Goal: Information Seeking & Learning: Find specific fact

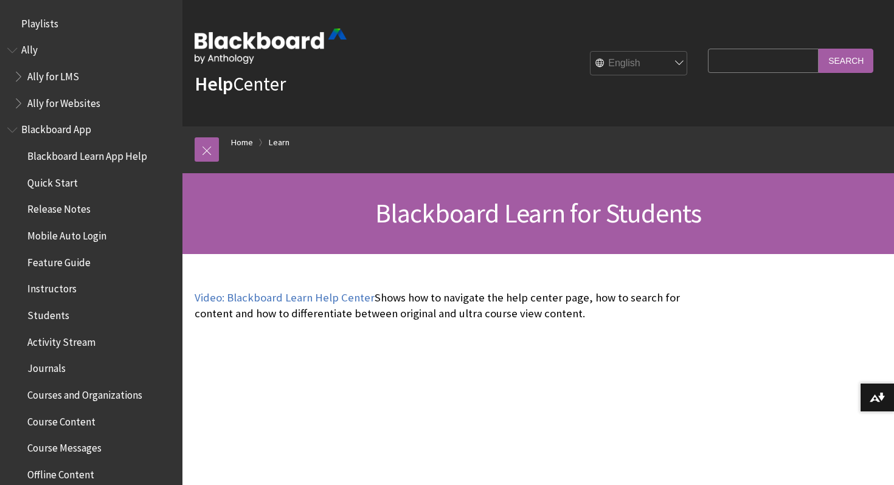
scroll to position [1171, 0]
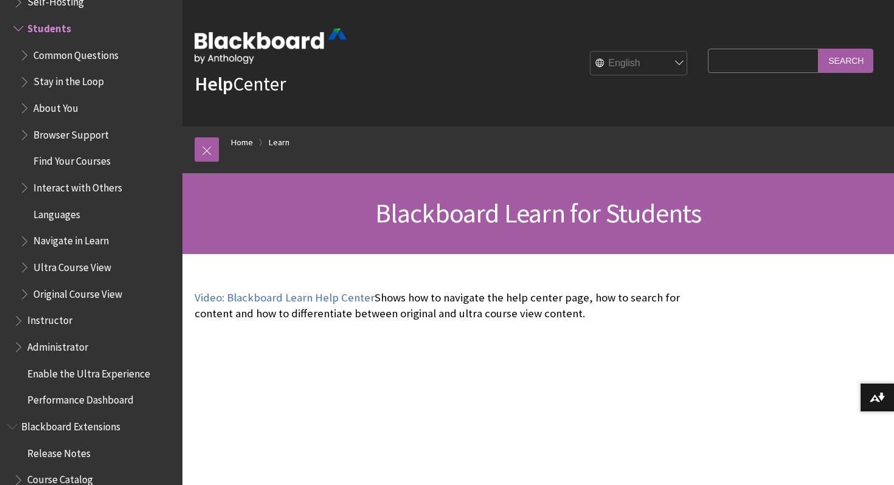
click at [771, 69] on input "Search Query" at bounding box center [763, 61] width 111 height 24
type input "examen"
click at [818, 49] on input "Search" at bounding box center [845, 61] width 55 height 24
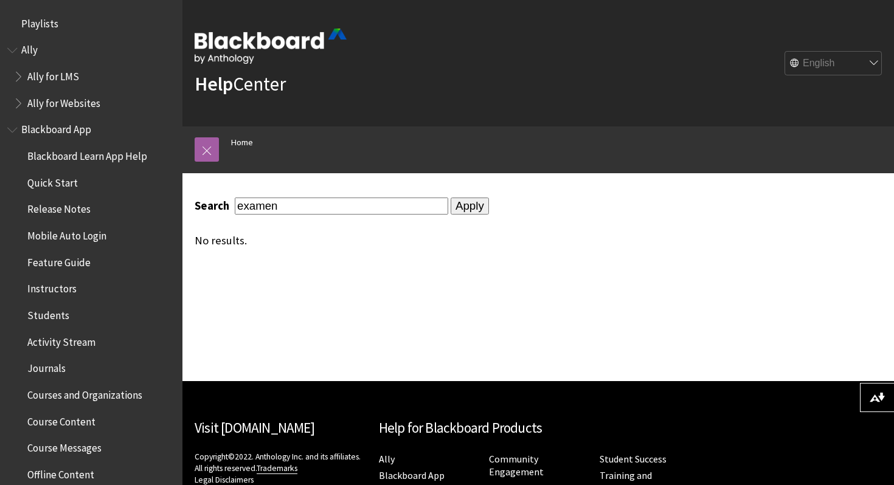
click at [271, 337] on div "Search examen Apply No results." at bounding box center [447, 277] width 531 height 208
click at [208, 148] on link at bounding box center [207, 149] width 24 height 24
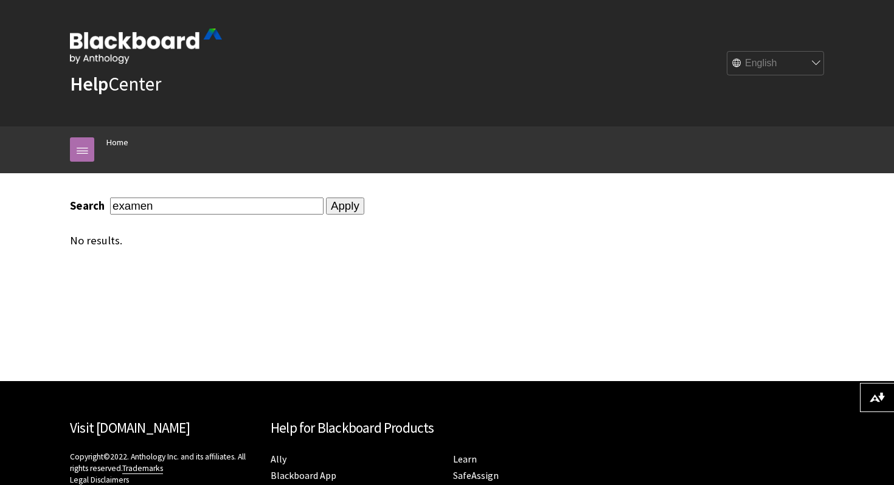
click at [85, 140] on link at bounding box center [82, 149] width 24 height 24
